Goal: Task Accomplishment & Management: Use online tool/utility

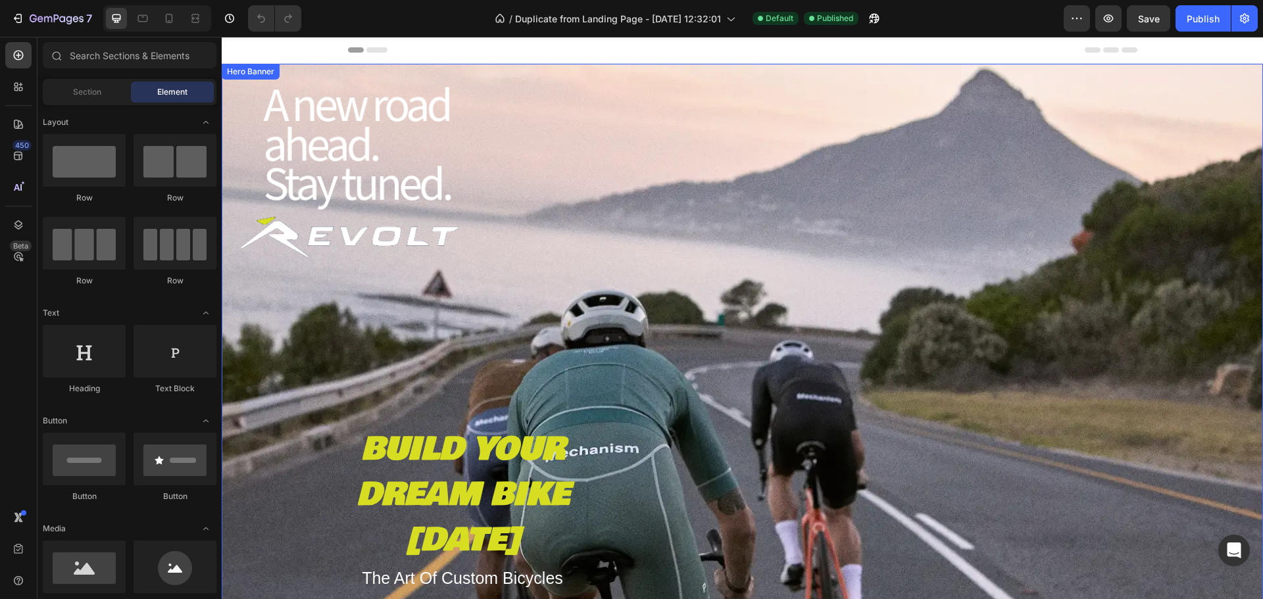
click at [697, 290] on div "BUILD YOUR DREAM BIKE [DATE] Text Block The Art Of Custom Bicycles Text Block S…" at bounding box center [742, 411] width 789 height 466
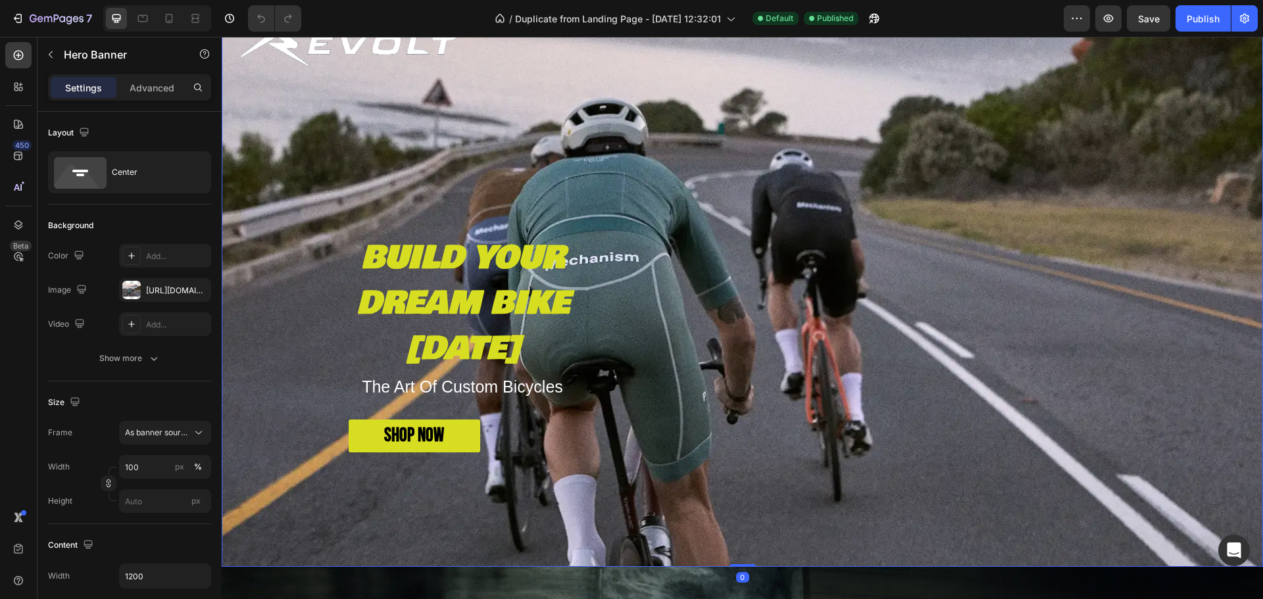
scroll to position [197, 0]
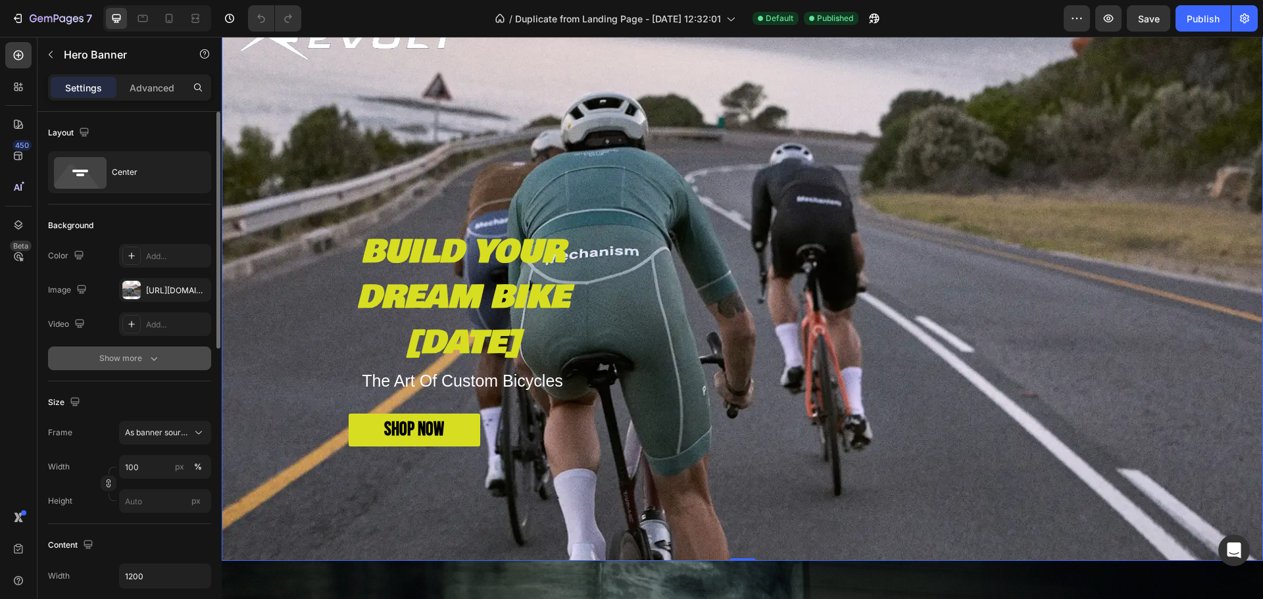
click at [157, 358] on icon "button" at bounding box center [153, 358] width 13 height 13
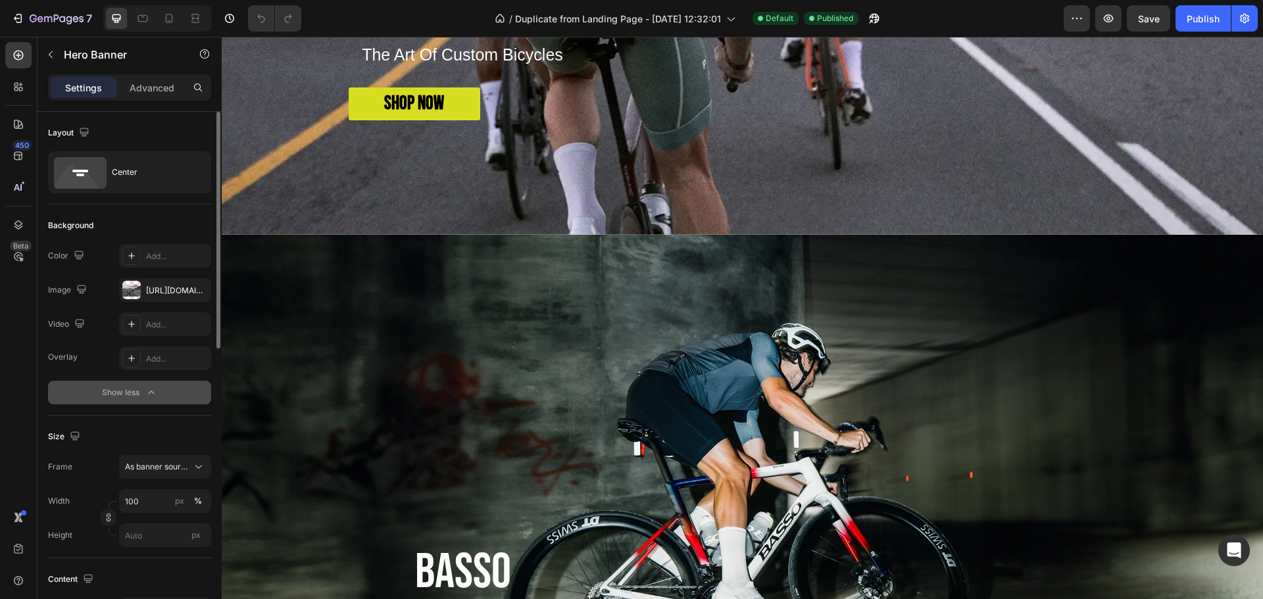
scroll to position [526, 0]
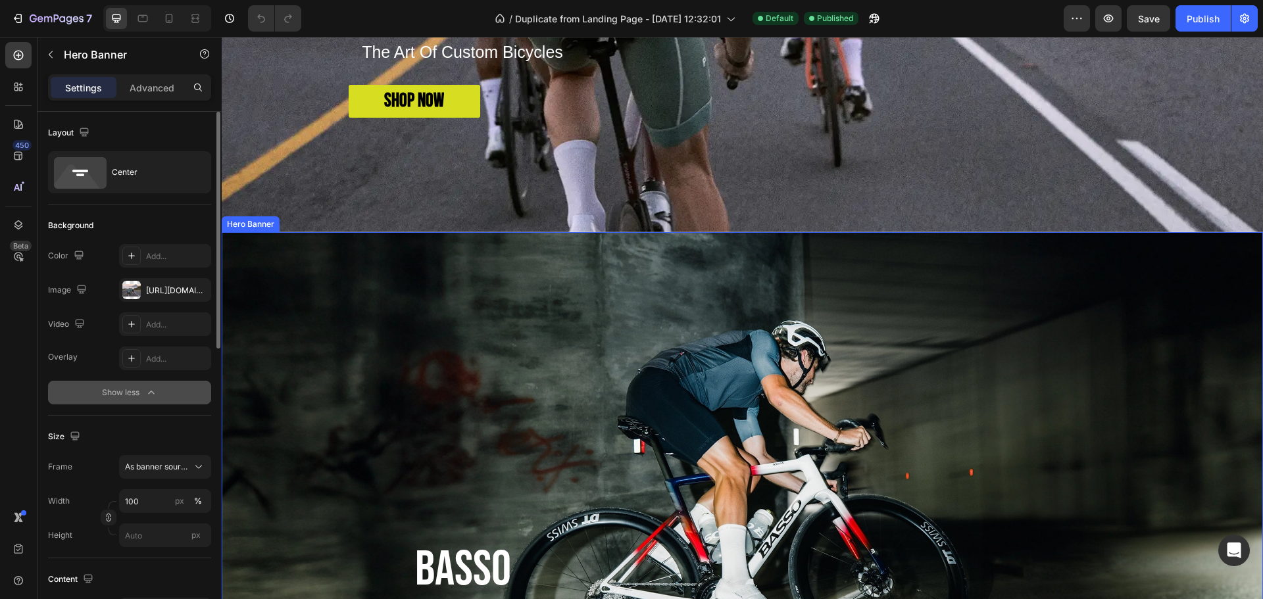
click at [755, 400] on div "BASSO CYCLES Heading CUSTOM MADE BICYCLES Text Block SHOP NOW Button Row" at bounding box center [742, 502] width 789 height 589
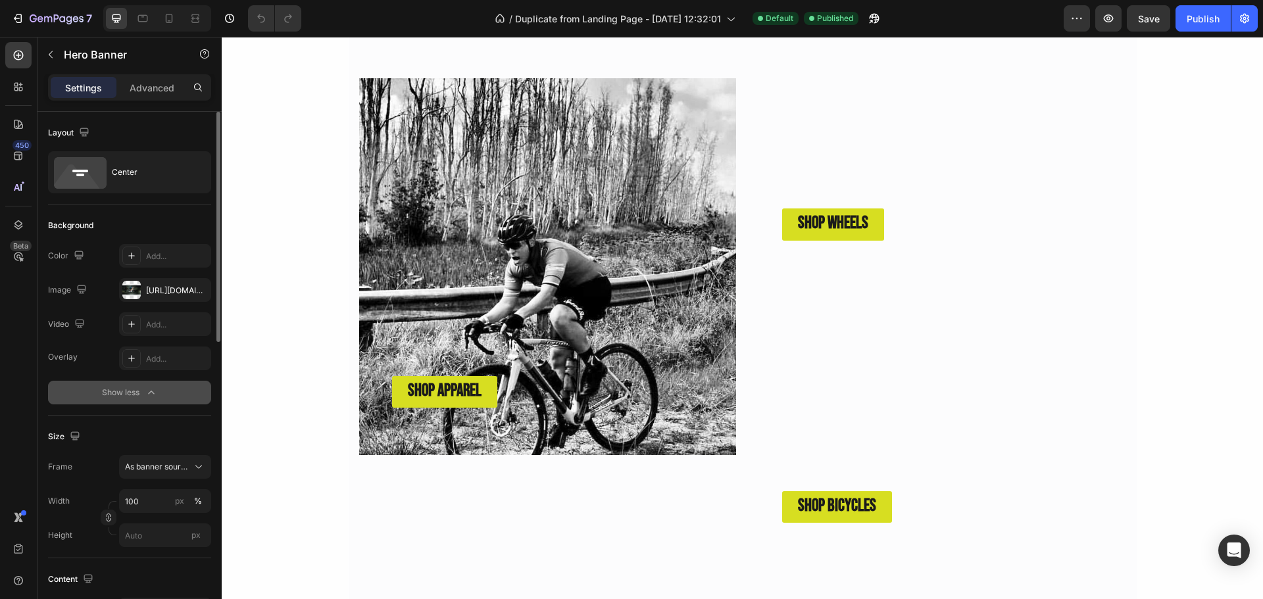
scroll to position [4671, 0]
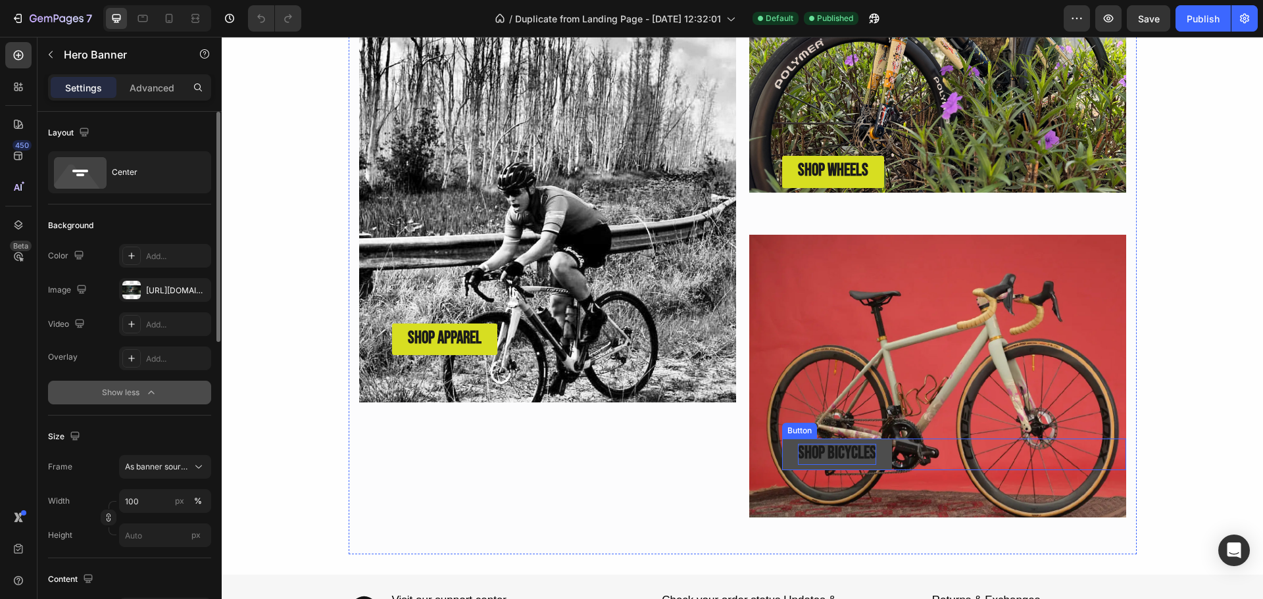
click at [864, 453] on strong "SHOP BICYCLES" at bounding box center [837, 453] width 78 height 20
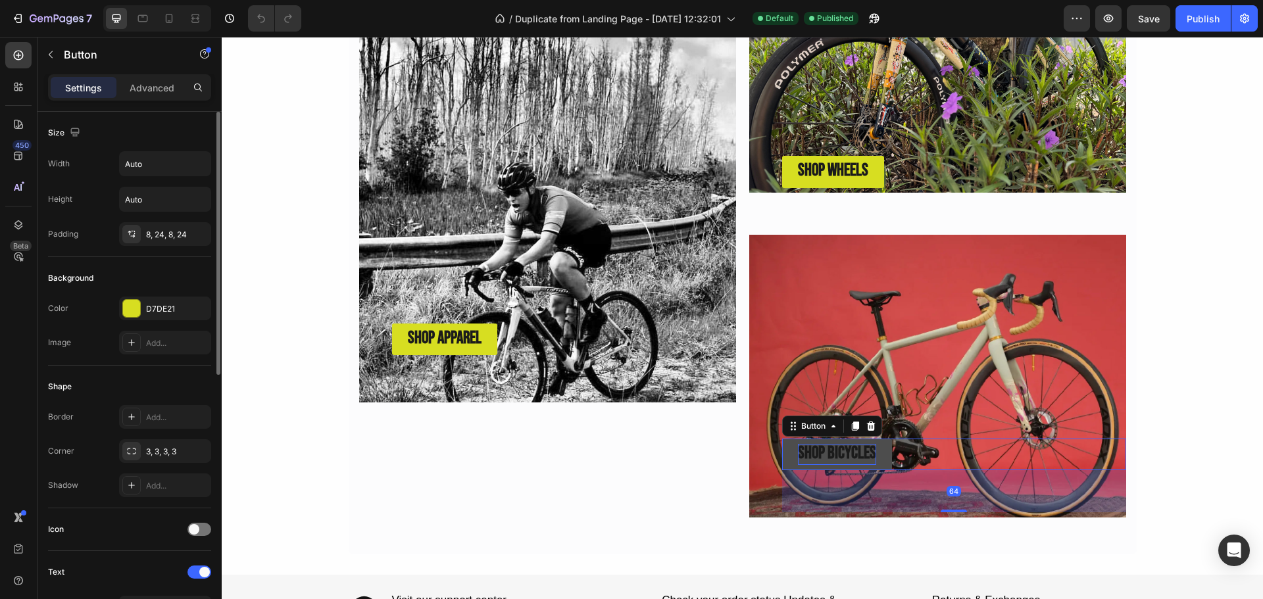
click at [866, 451] on strong "SHOP BICYCLES" at bounding box center [837, 453] width 78 height 20
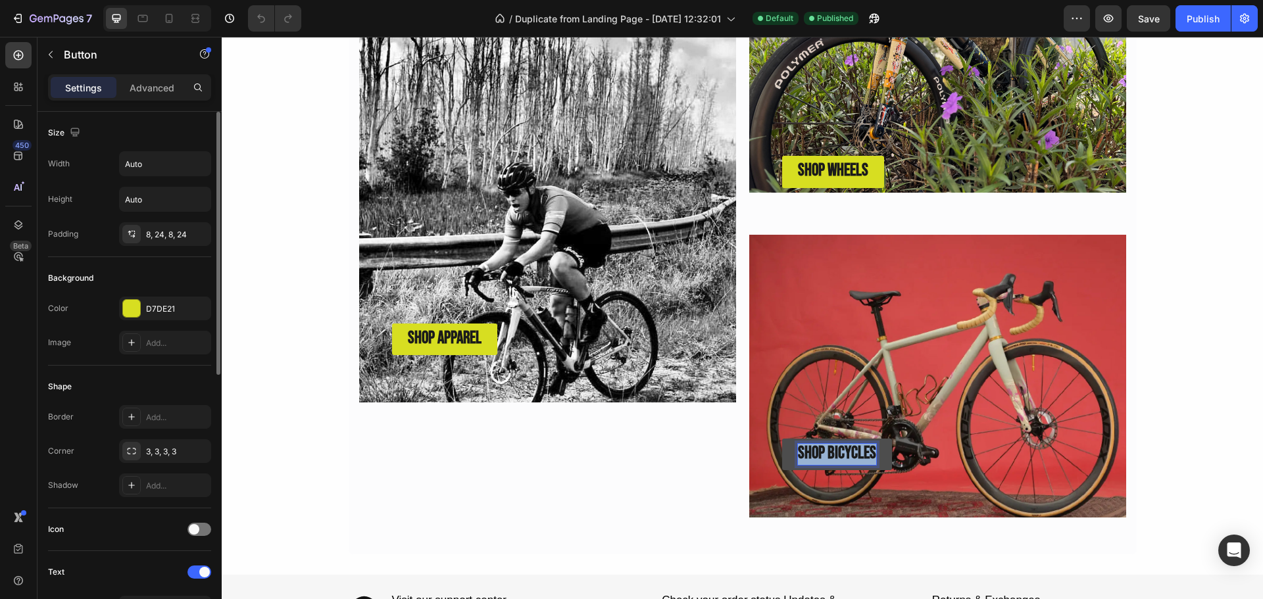
drag, startPoint x: 867, startPoint y: 448, endPoint x: 794, endPoint y: 445, distance: 73.1
click at [798, 445] on strong "SHOP BICYCLES" at bounding box center [837, 453] width 78 height 20
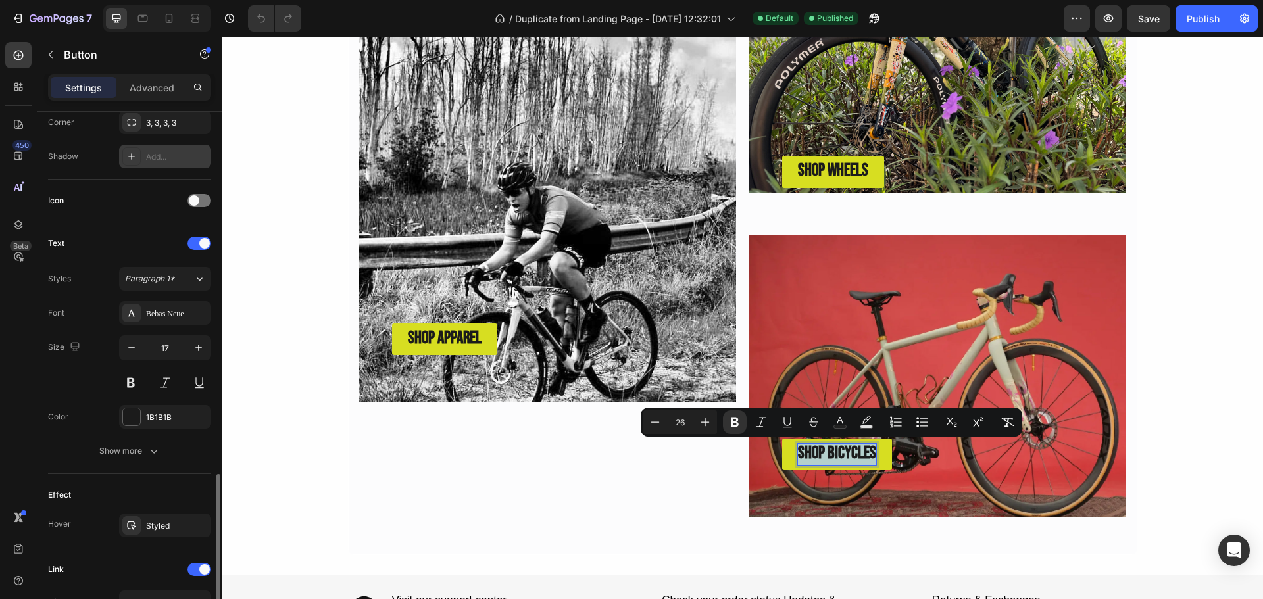
scroll to position [521, 0]
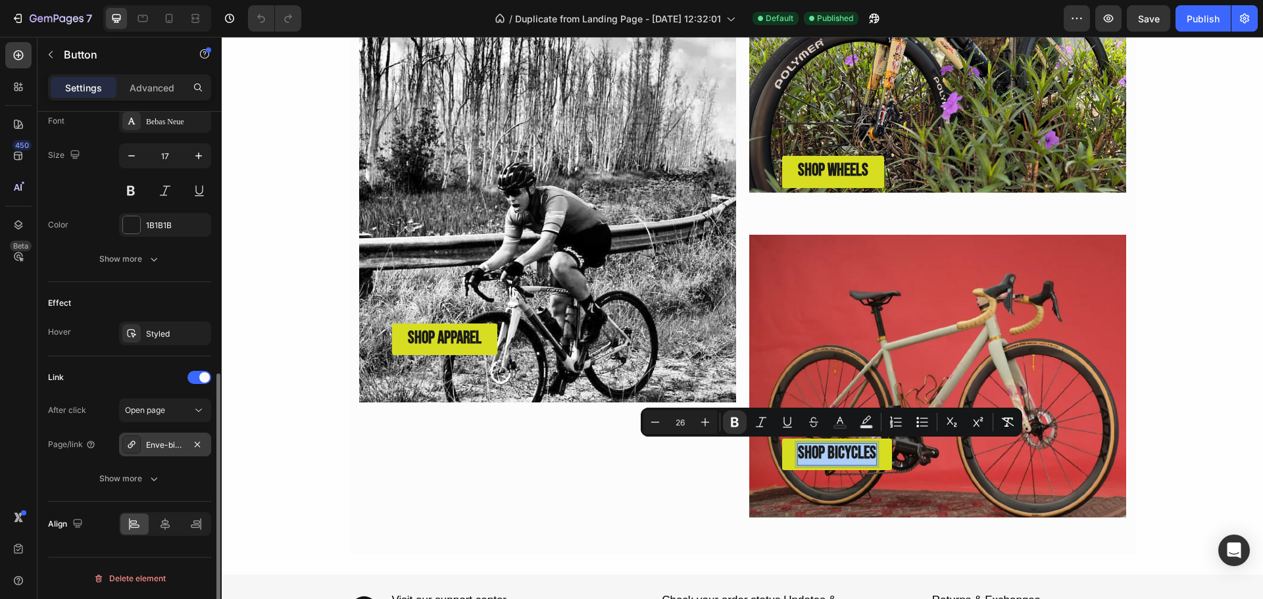
click at [174, 443] on div "Enve-bicycles" at bounding box center [165, 445] width 38 height 12
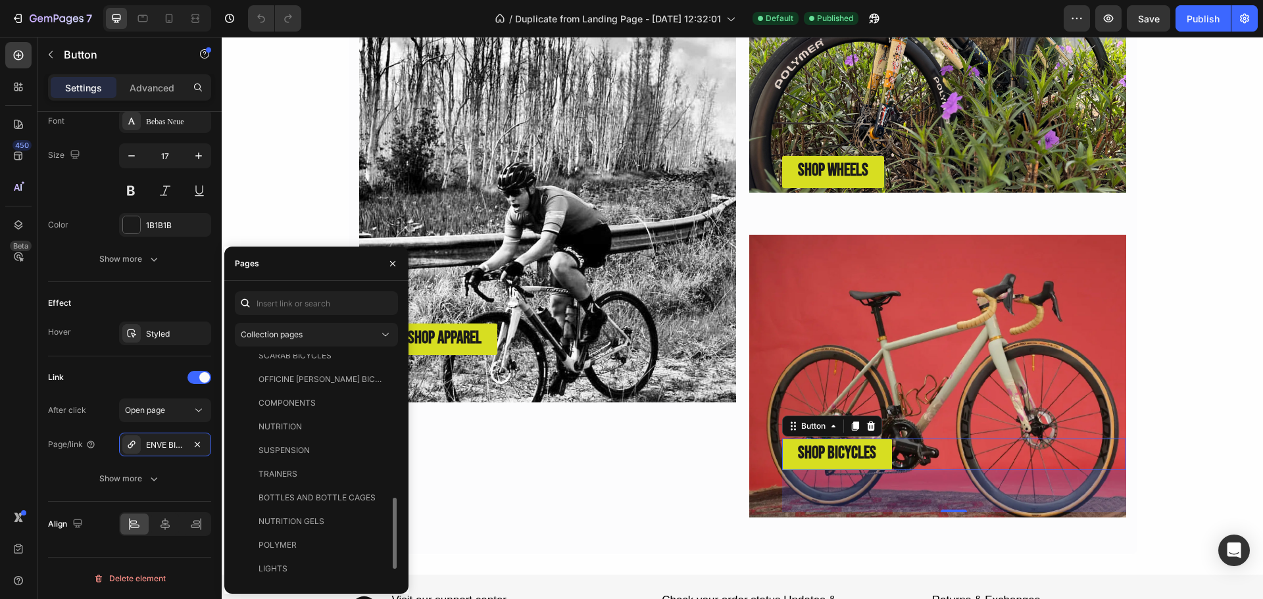
scroll to position [539, 0]
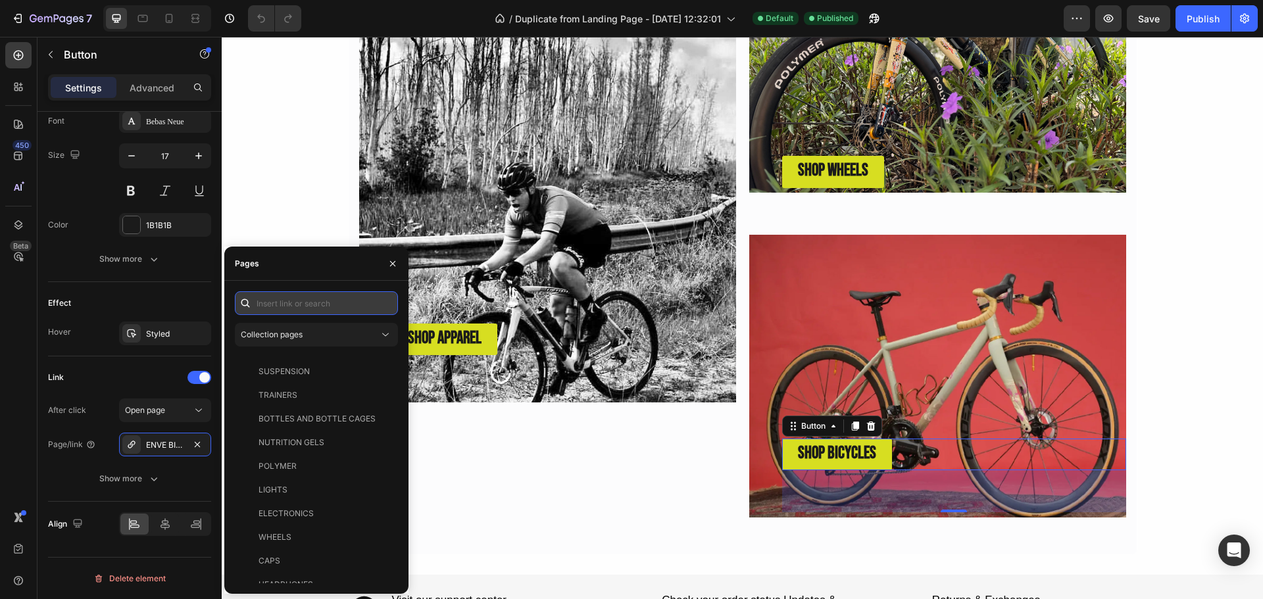
click at [320, 305] on input "text" at bounding box center [316, 303] width 163 height 24
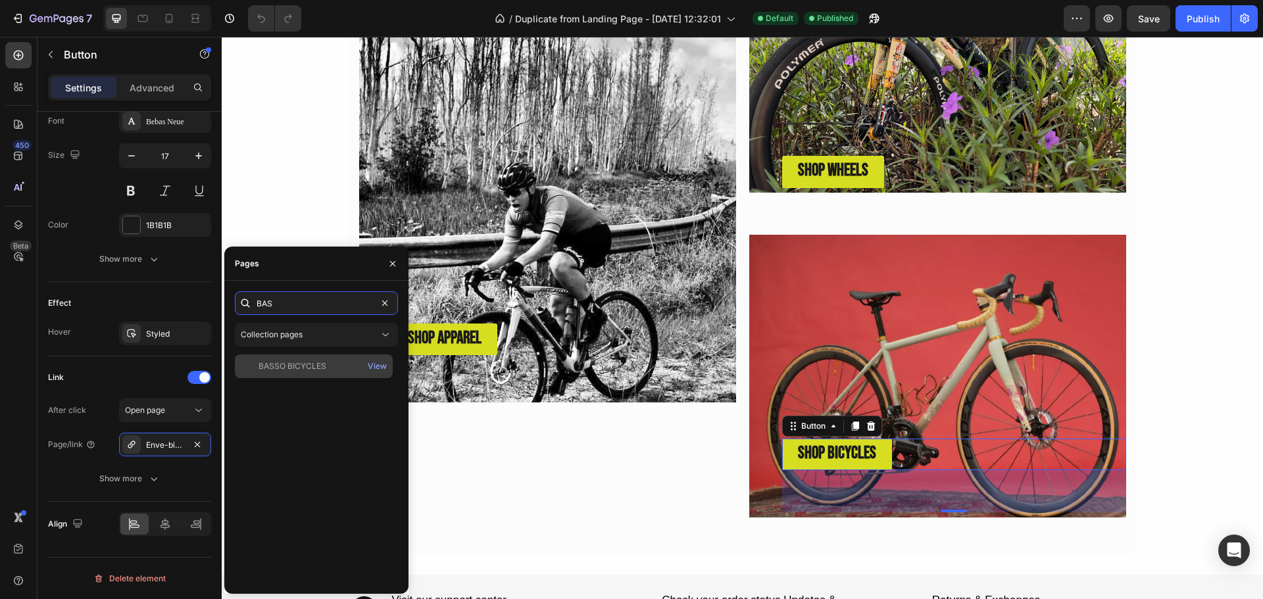
type input "BAS"
click at [311, 365] on div "BASSO BICYCLES" at bounding box center [293, 366] width 68 height 12
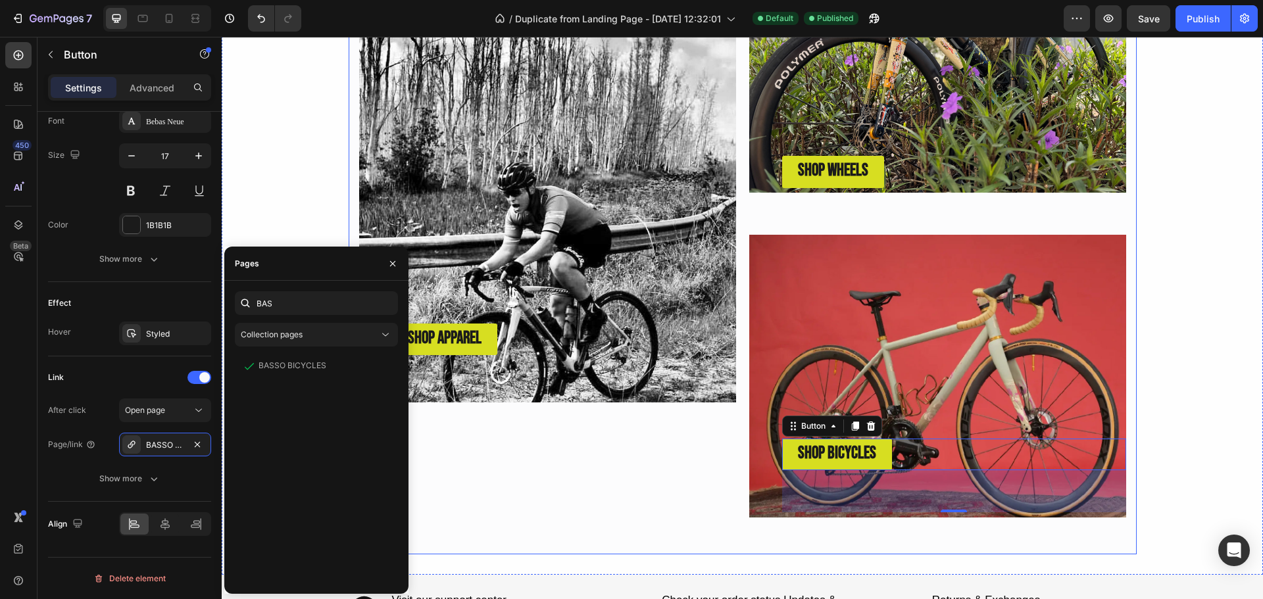
click at [434, 484] on div "Image SHOP APPAREL Button" at bounding box center [547, 214] width 377 height 608
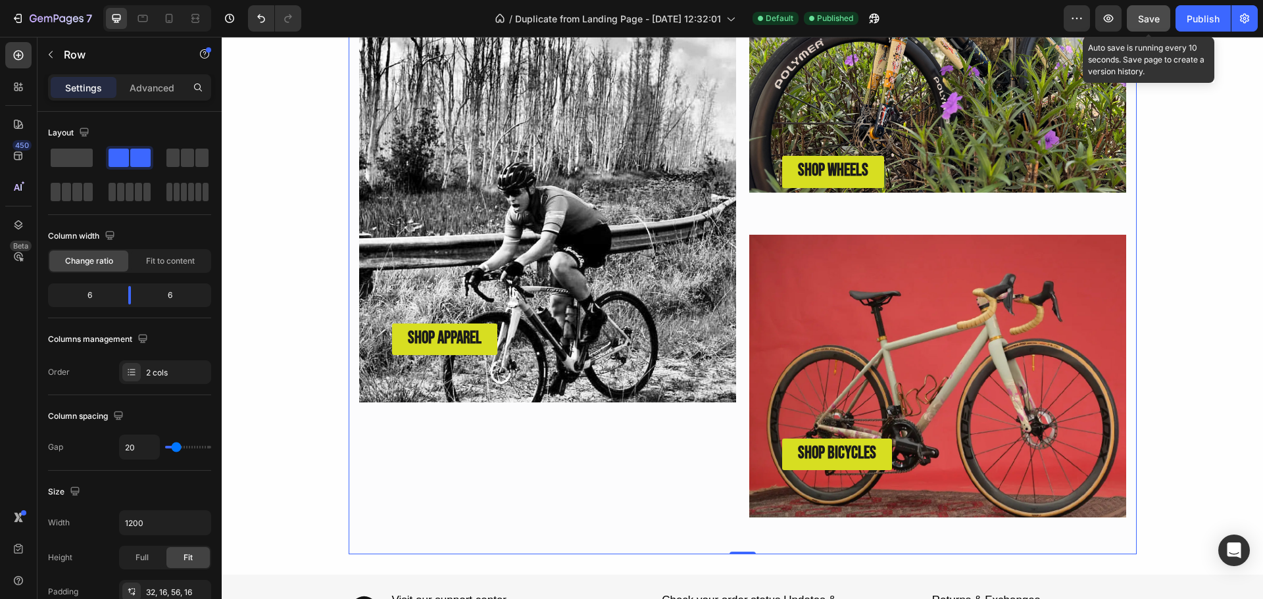
click at [1147, 18] on span "Save" at bounding box center [1149, 18] width 22 height 11
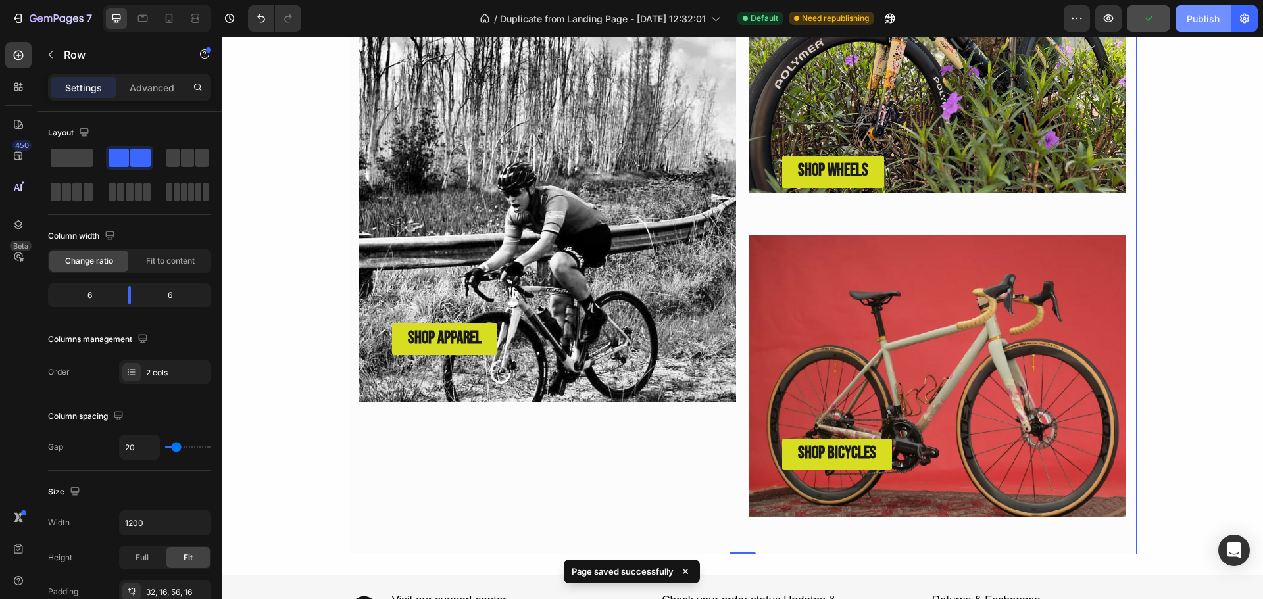
click at [1204, 21] on div "Publish" at bounding box center [1203, 19] width 33 height 14
